Goal: Information Seeking & Learning: Find specific fact

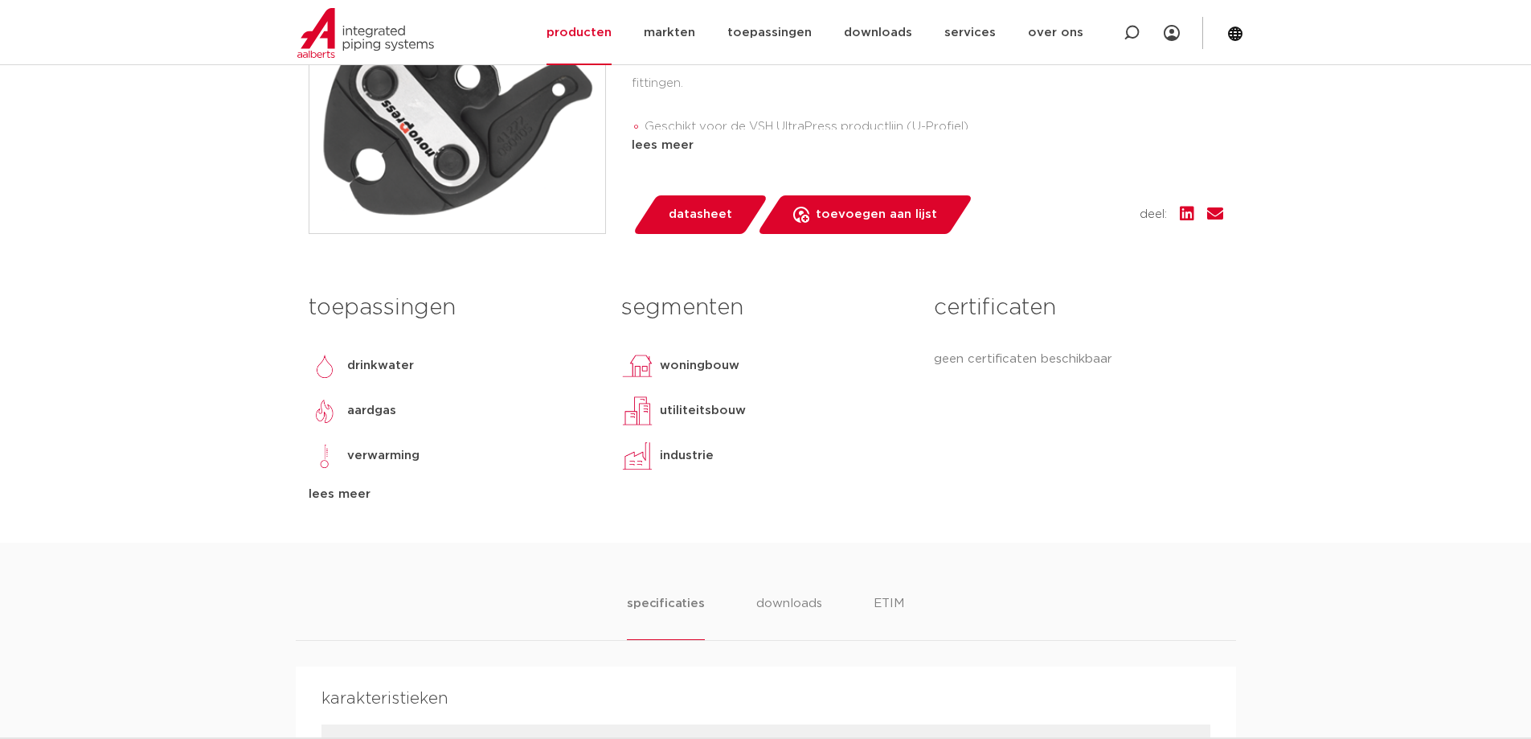
scroll to position [62, 0]
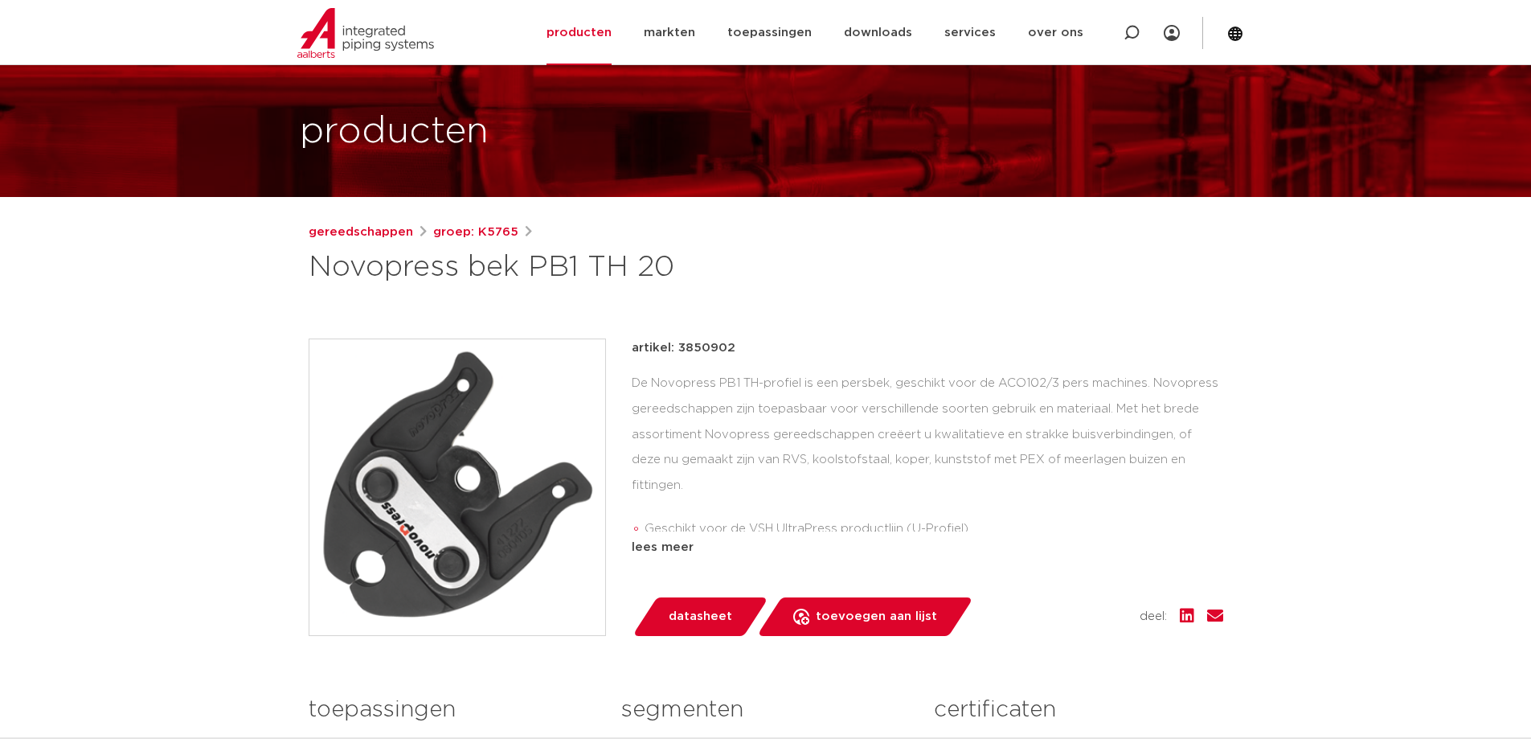
drag, startPoint x: 678, startPoint y: 347, endPoint x: 753, endPoint y: 341, distance: 75.8
click at [753, 341] on div "artikel: 3850902" at bounding box center [928, 347] width 592 height 19
click at [714, 361] on div "artikel: 3850902 De Novopress PB1 TH-profiel is een persbek, geschikt voor de A…" at bounding box center [928, 447] width 592 height 219
click at [634, 350] on div "artikel: 3850902 De Novopress PB1 TH-profiel is een persbek, geschikt voor de A…" at bounding box center [766, 486] width 915 height 297
drag, startPoint x: 632, startPoint y: 350, endPoint x: 740, endPoint y: 347, distance: 108.6
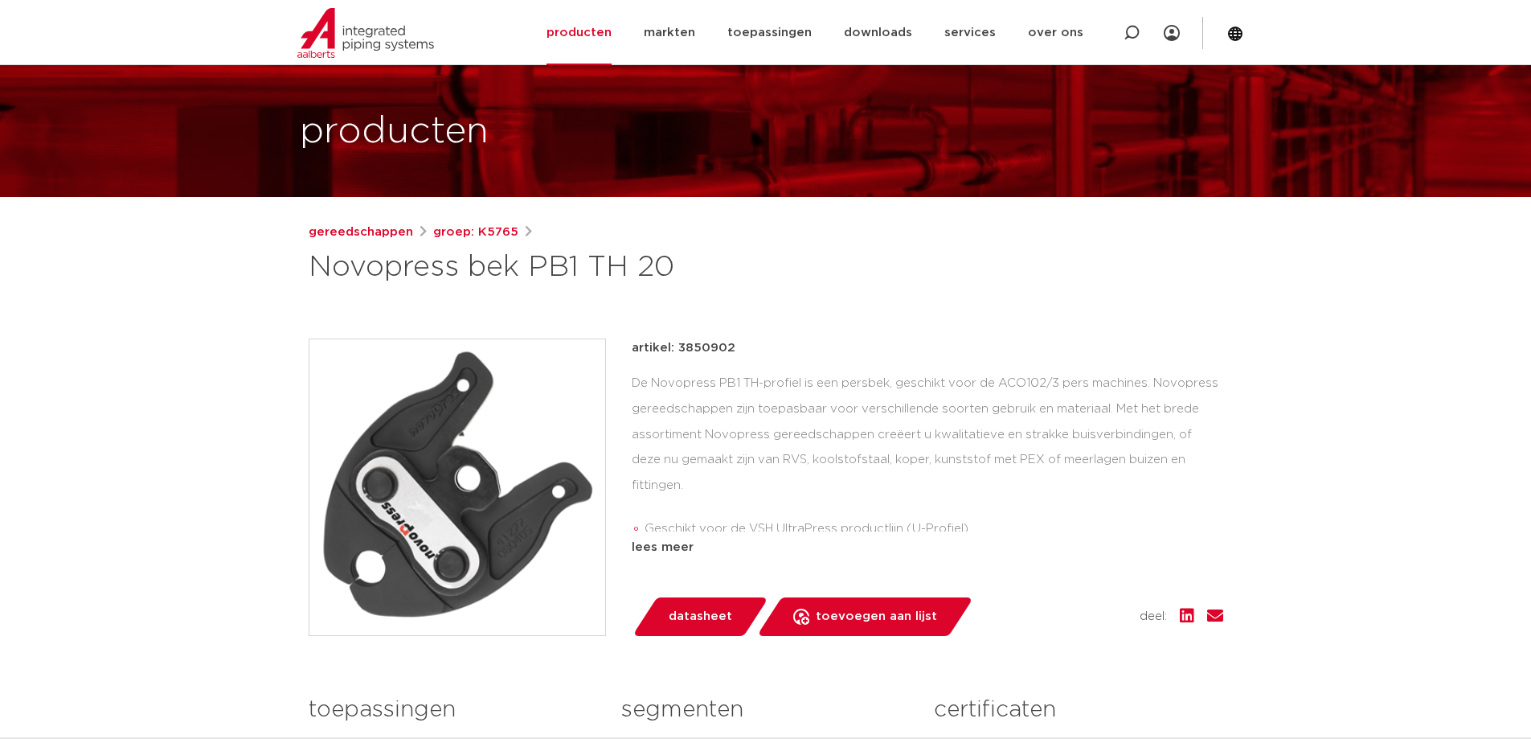
click at [740, 347] on div "artikel: 3850902" at bounding box center [928, 347] width 592 height 19
click at [729, 346] on p "artikel: 3850902" at bounding box center [684, 347] width 104 height 19
drag, startPoint x: 633, startPoint y: 349, endPoint x: 764, endPoint y: 337, distance: 131.6
click at [764, 337] on div "gereedschappen groep: K5765 Novopress bek PB1 TH 20" at bounding box center [766, 584] width 940 height 722
click at [686, 431] on div "De Novopress PB1 TH-profiel is een persbek, geschikt voor de ACO102/3 pers mach…" at bounding box center [928, 451] width 592 height 161
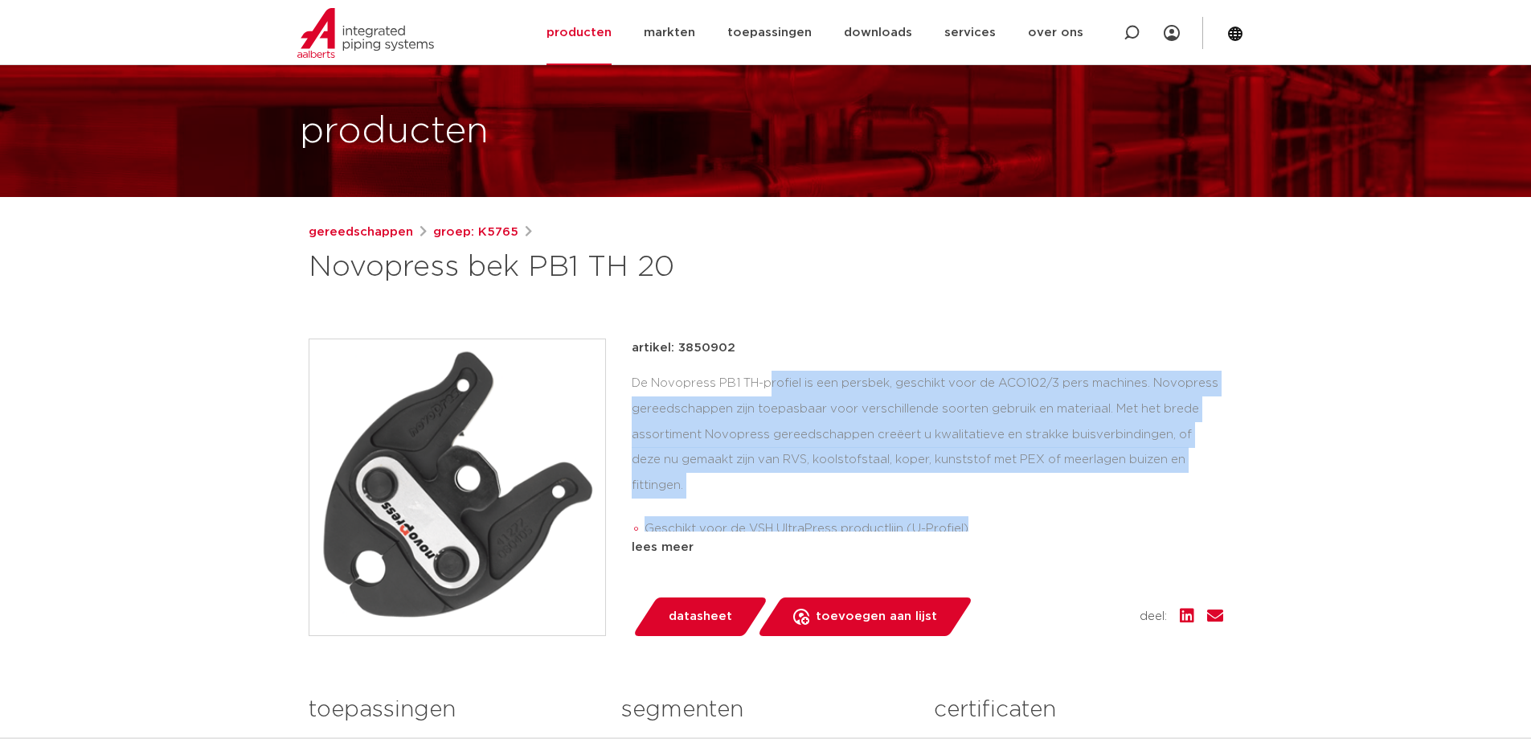
drag, startPoint x: 632, startPoint y: 379, endPoint x: 1064, endPoint y: 504, distance: 450.3
click at [1064, 504] on div "De Novopress PB1 TH-profiel is een persbek, geschikt voor de ACO102/3 pers mach…" at bounding box center [928, 451] width 592 height 161
click at [1064, 516] on li "Geschikt voor de VSH UltraPress productlijn (U-Profiel)" at bounding box center [934, 529] width 579 height 26
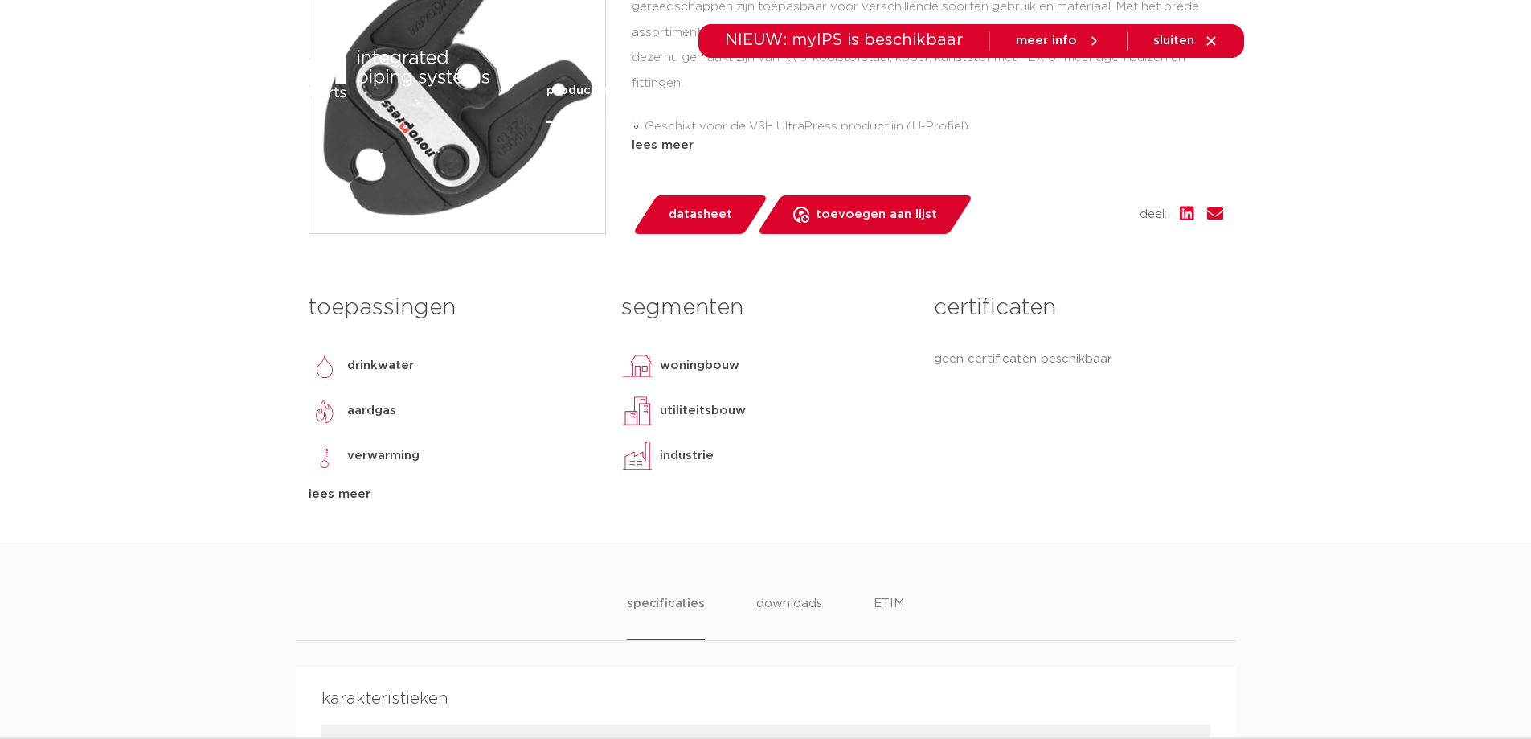
scroll to position [0, 0]
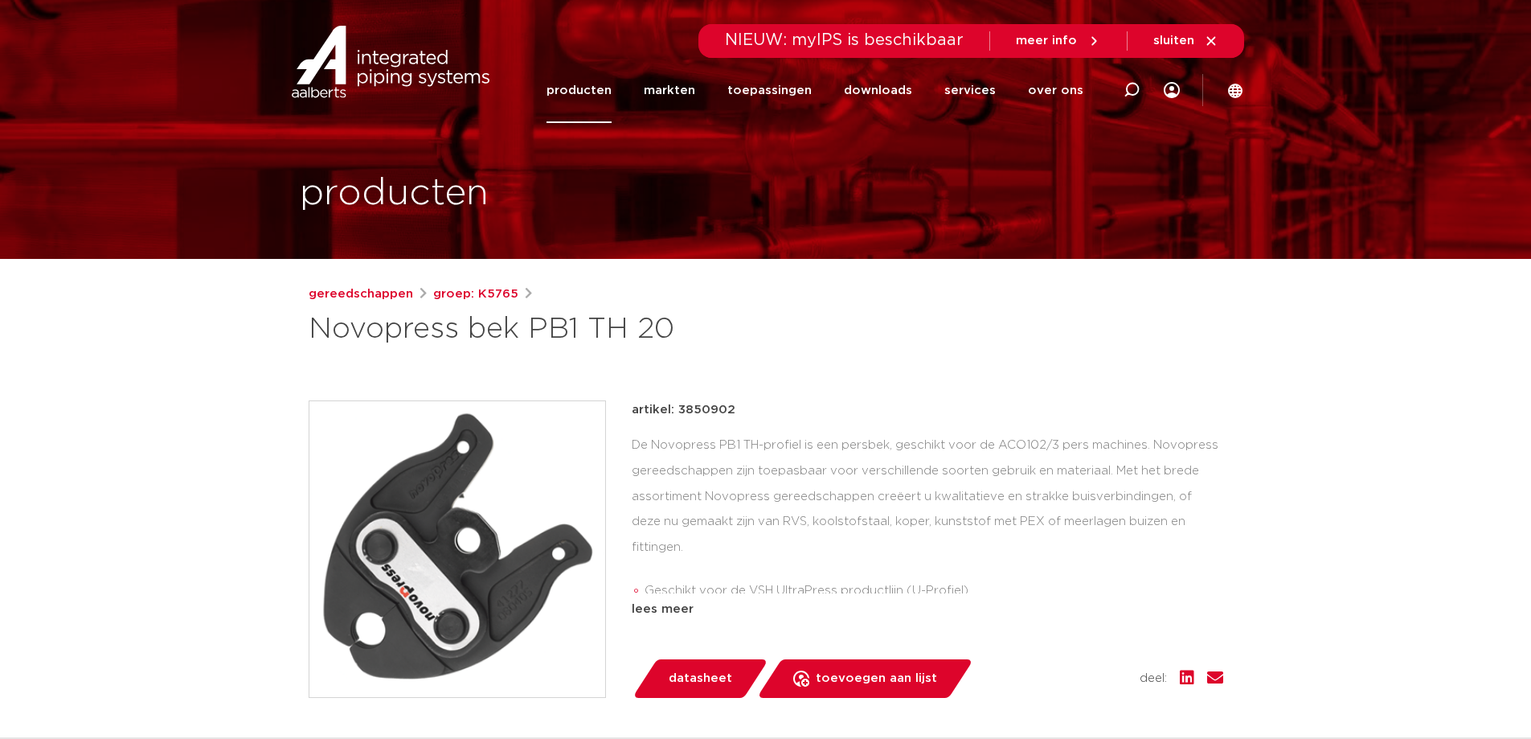
drag, startPoint x: 316, startPoint y: 326, endPoint x: 676, endPoint y: 311, distance: 360.4
click at [676, 311] on h1 "Novopress bek PB1 TH 20" at bounding box center [611, 329] width 604 height 39
click at [670, 333] on h1 "Novopress bek PB1 TH 20" at bounding box center [611, 329] width 604 height 39
drag, startPoint x: 309, startPoint y: 326, endPoint x: 672, endPoint y: 326, distance: 362.5
click at [672, 326] on h1 "Novopress bek PB1 TH 20" at bounding box center [611, 329] width 604 height 39
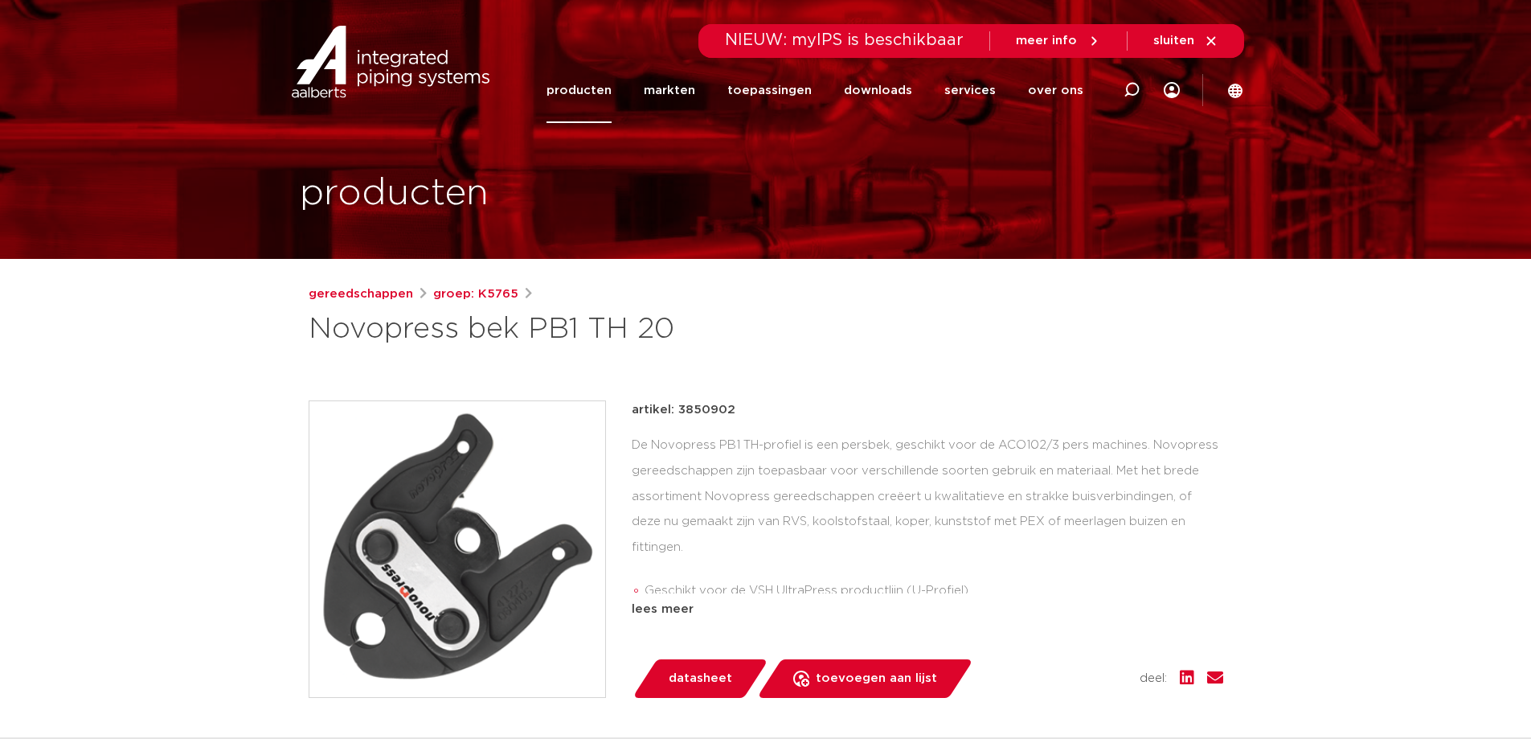
click at [667, 331] on h1 "Novopress bek PB1 TH 20" at bounding box center [611, 329] width 604 height 39
drag, startPoint x: 309, startPoint y: 327, endPoint x: 674, endPoint y: 322, distance: 365.0
click at [674, 322] on h1 "Novopress bek PB1 TH 20" at bounding box center [611, 329] width 604 height 39
click at [707, 521] on div "De Novopress PB1 TH-profiel is een persbek, geschikt voor de ACO102/3 pers mach…" at bounding box center [928, 512] width 592 height 161
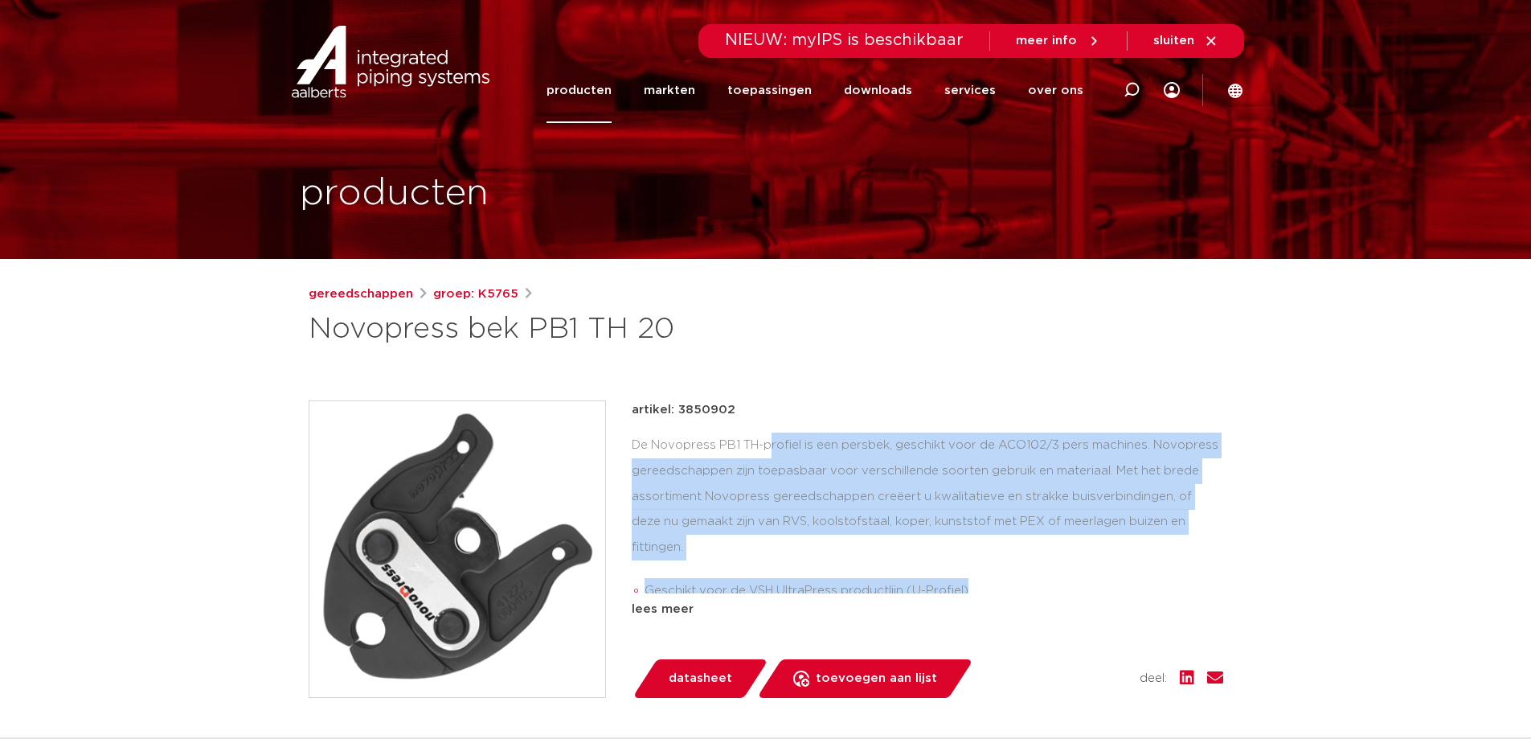
drag, startPoint x: 634, startPoint y: 443, endPoint x: 1001, endPoint y: 571, distance: 388.2
click at [1001, 571] on div "De Novopress PB1 TH-profiel is een persbek, geschikt voor de ACO102/3 pers mach…" at bounding box center [928, 512] width 592 height 161
click at [1001, 578] on li "Geschikt voor de VSH UltraPress productlijn (U-Profiel)" at bounding box center [934, 591] width 579 height 26
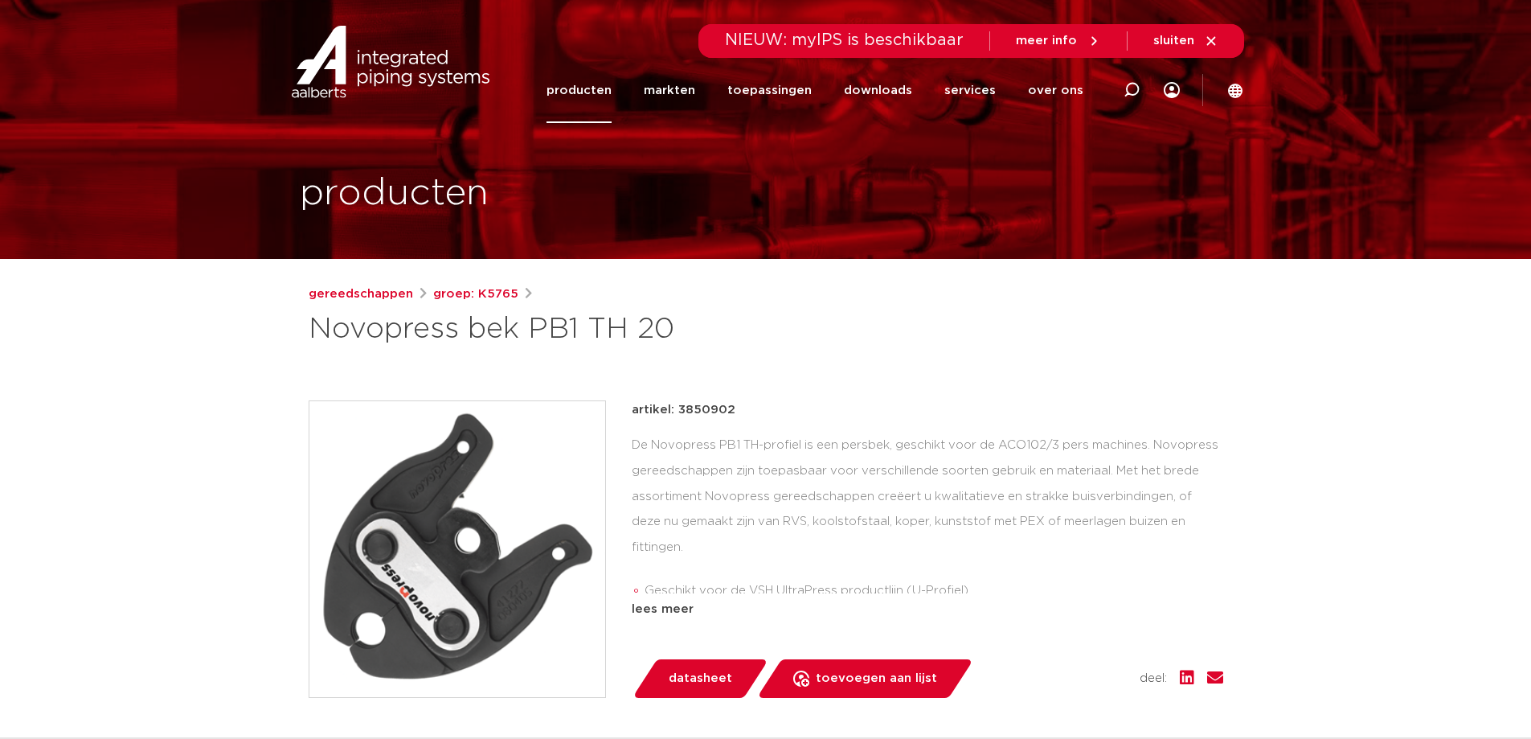
drag, startPoint x: 694, startPoint y: 407, endPoint x: 740, endPoint y: 407, distance: 45.0
click at [740, 407] on div "artikel: 3850902" at bounding box center [928, 409] width 592 height 19
copy p "3850902"
